Goal: Information Seeking & Learning: Find specific fact

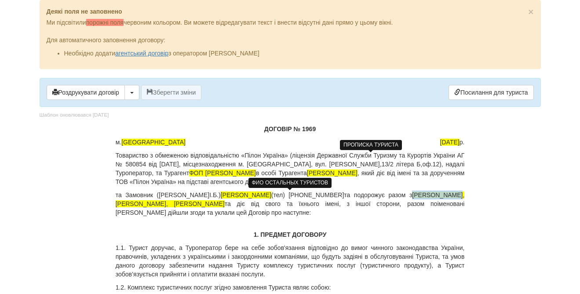
drag, startPoint x: 437, startPoint y: 194, endPoint x: 390, endPoint y: 193, distance: 47.1
click at [390, 193] on span "[PERSON_NAME], [PERSON_NAME], [PERSON_NAME]" at bounding box center [290, 199] width 349 height 16
copy span "[PERSON_NAME],"
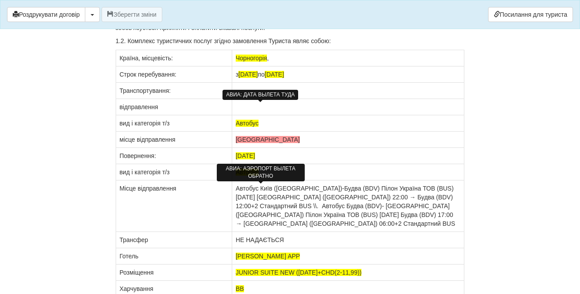
scroll to position [196, 0]
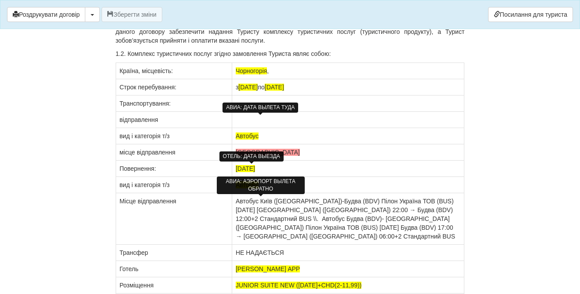
click at [275, 167] on td "[DATE]" at bounding box center [348, 169] width 232 height 16
drag, startPoint x: 274, startPoint y: 167, endPoint x: 227, endPoint y: 165, distance: 46.2
click at [227, 165] on tr "Повернення: [DATE]" at bounding box center [290, 169] width 349 height 16
copy tr "Повернення: [DATE]"
drag, startPoint x: 335, startPoint y: 225, endPoint x: 227, endPoint y: 202, distance: 109.7
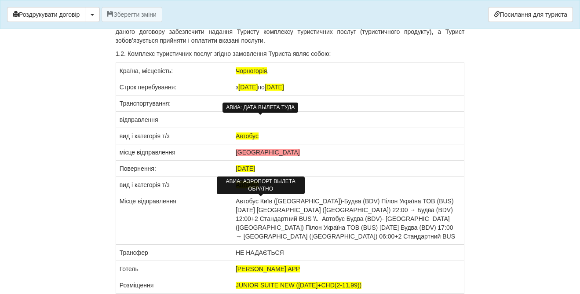
click at [227, 202] on tr "Місце відправлення Автобус Київ (Kyiv)-[GEOGRAPHIC_DATA] (BDV) Пілон Україна ТО…" at bounding box center [290, 218] width 349 height 51
copy tr "Місце відправлення Автобус [GEOGRAPHIC_DATA] ([GEOGRAPHIC_DATA])-[GEOGRAPHIC_DA…"
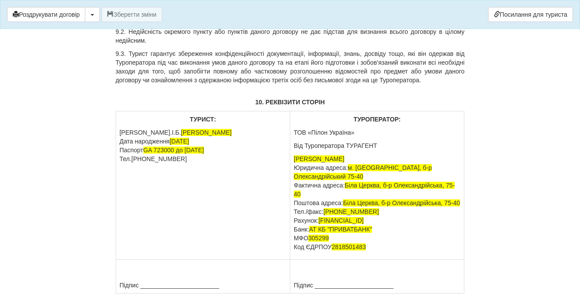
scroll to position [2837, 0]
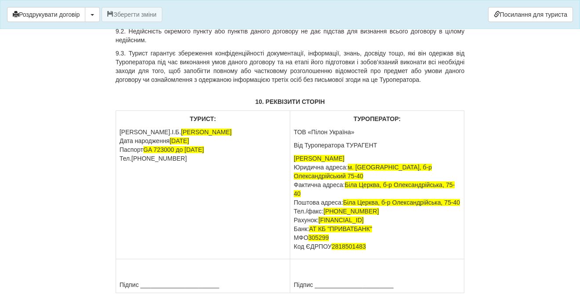
drag, startPoint x: 223, startPoint y: 256, endPoint x: 120, endPoint y: 250, distance: 103.5
click at [120, 163] on p "[PERSON_NAME].І.Б. [PERSON_NAME] Дата народження [DATE] Паспорт [PASSPORT] до […" at bounding box center [203, 145] width 167 height 35
drag, startPoint x: 179, startPoint y: 267, endPoint x: 118, endPoint y: 244, distance: 65.3
click at [118, 244] on td "ТУРИСТ: П.І.Б. [PERSON_NAME] Дата народження [DATE] Паспорт [PASSPORT] до [DATE…" at bounding box center [203, 185] width 174 height 148
copy p "Дата народження [DATE] Паспорт [PASSPORT] до [DATE] Тел.[PHONE_NUMBER]"
